Goal: Task Accomplishment & Management: Manage account settings

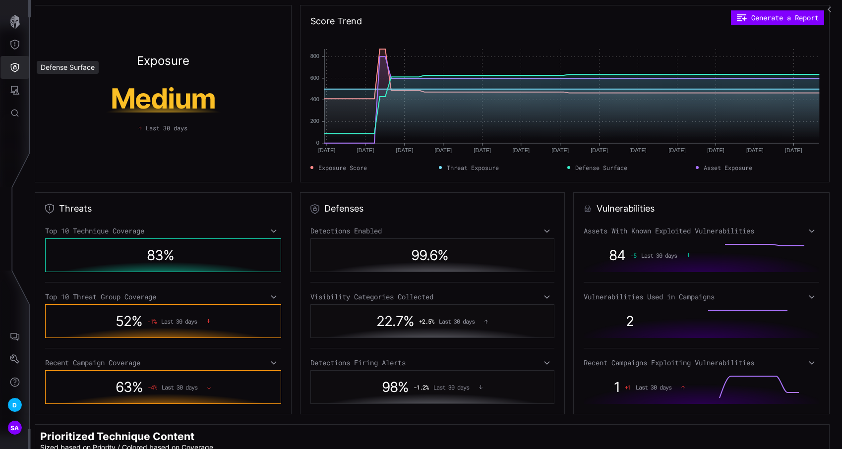
click at [24, 67] on button "Defense Surface" at bounding box center [14, 67] width 29 height 23
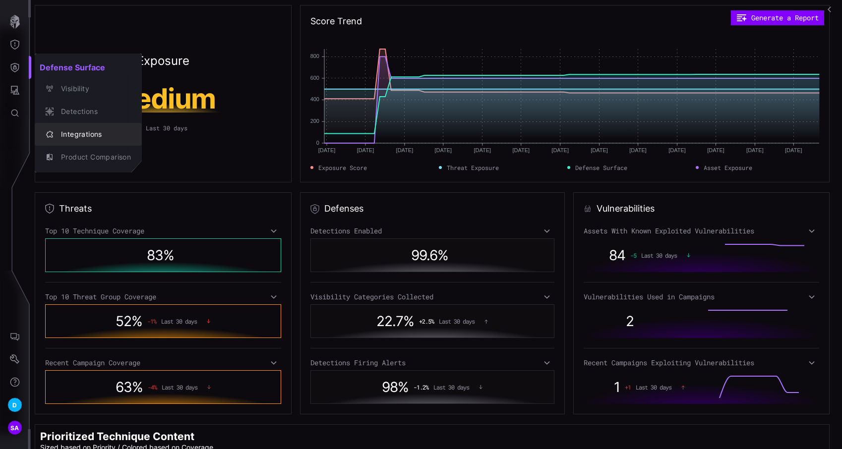
click at [85, 135] on div "Integrations" at bounding box center [93, 134] width 75 height 12
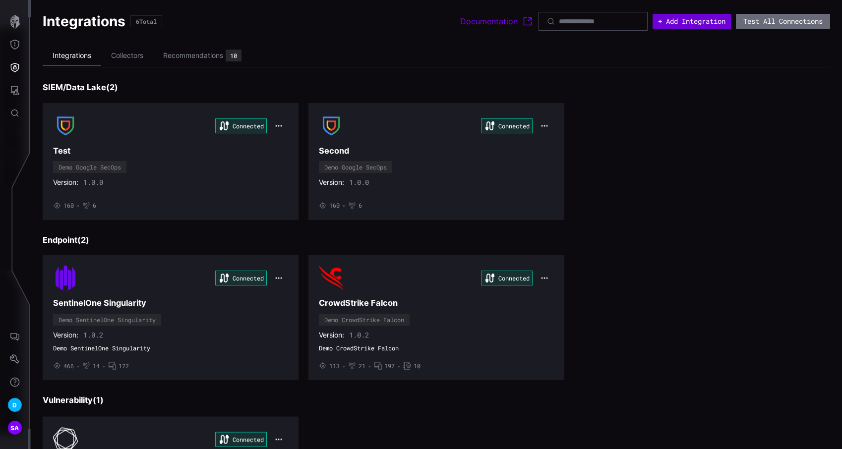
click at [672, 22] on button "+ Add Integration" at bounding box center [692, 21] width 78 height 15
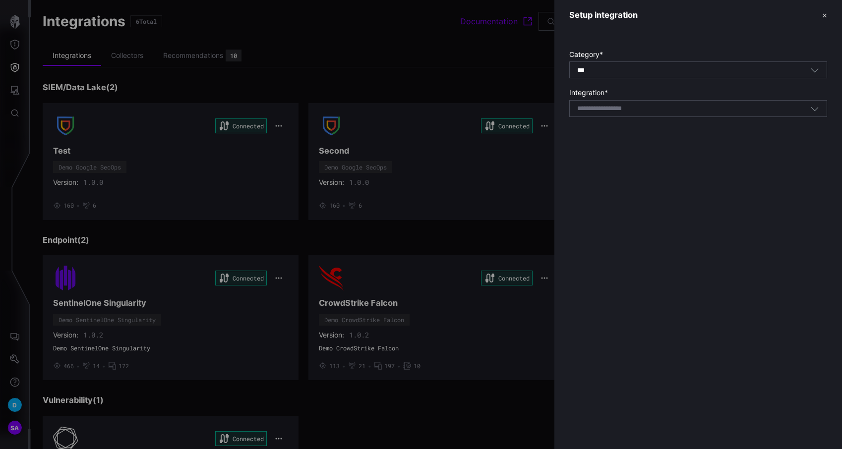
click at [646, 111] on input at bounding box center [612, 109] width 70 height 8
click at [481, 60] on div at bounding box center [421, 224] width 842 height 449
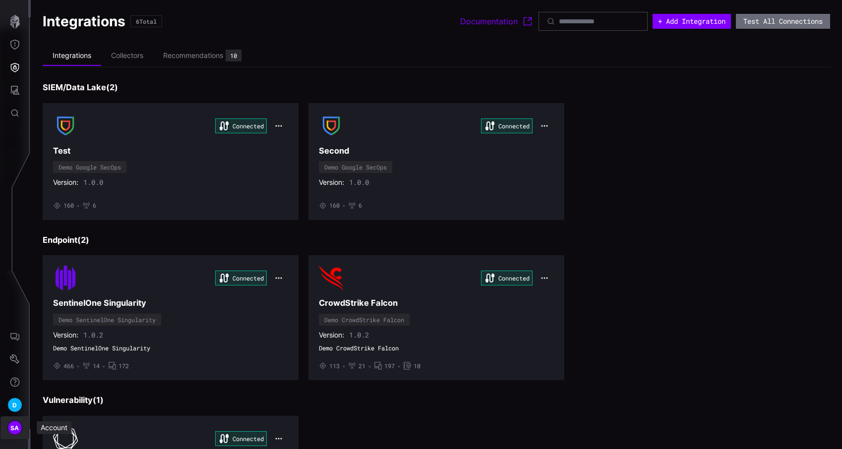
click at [10, 426] on span "SA" at bounding box center [14, 428] width 9 height 10
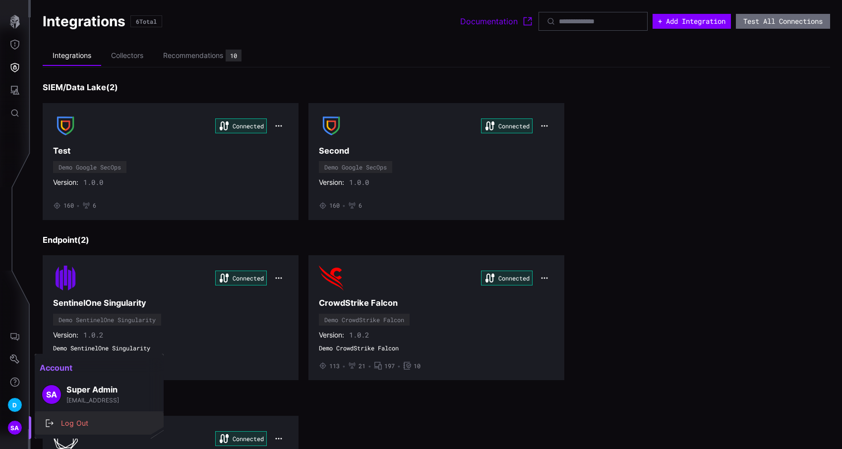
click at [85, 426] on div "Log Out" at bounding box center [104, 424] width 97 height 12
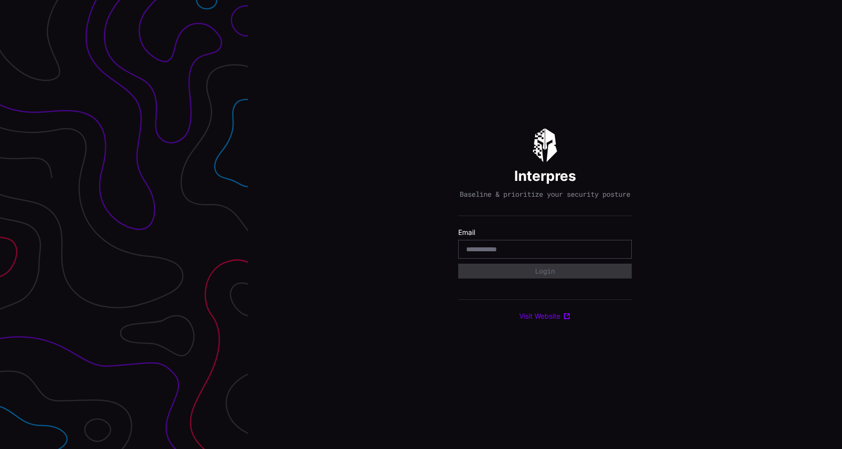
type input "**********"
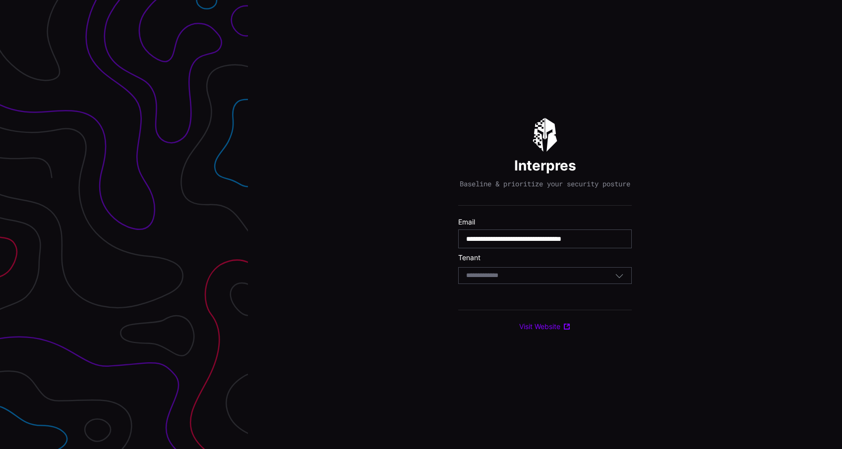
click at [555, 279] on div "Select Tenant" at bounding box center [540, 275] width 149 height 9
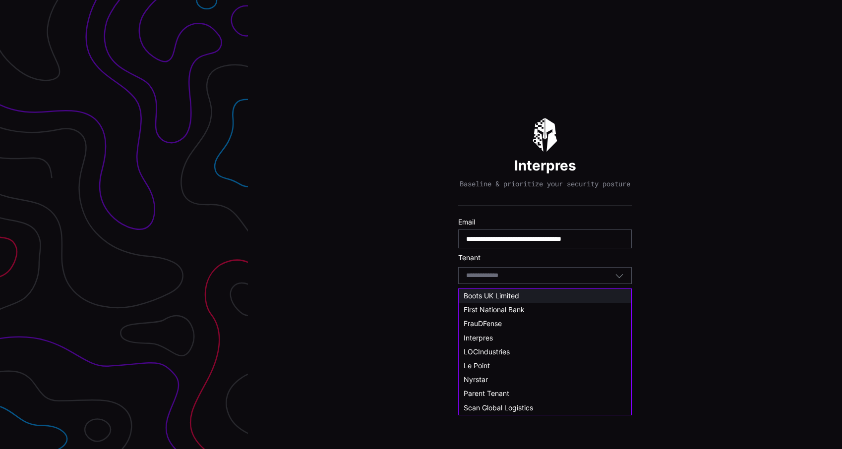
click at [544, 298] on div "Boots UK Limited" at bounding box center [545, 296] width 163 height 9
